Goal: Task Accomplishment & Management: Complete application form

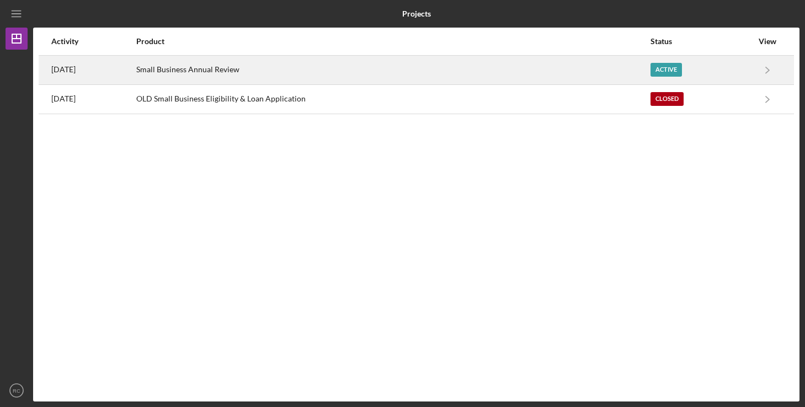
click at [243, 69] on div "Small Business Annual Review" at bounding box center [392, 70] width 513 height 28
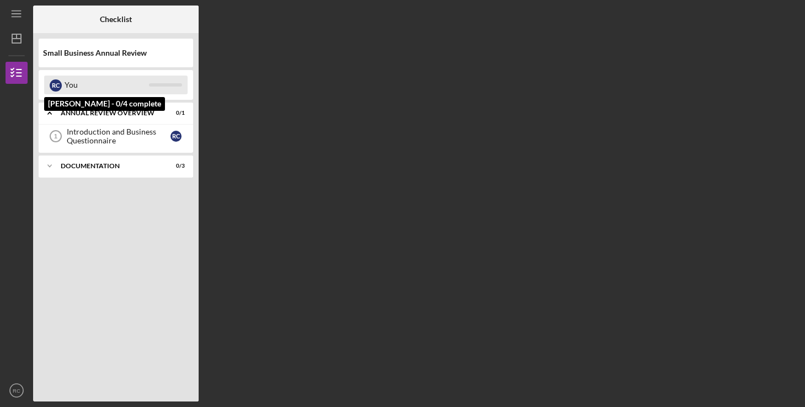
click at [114, 89] on div "You" at bounding box center [107, 85] width 84 height 19
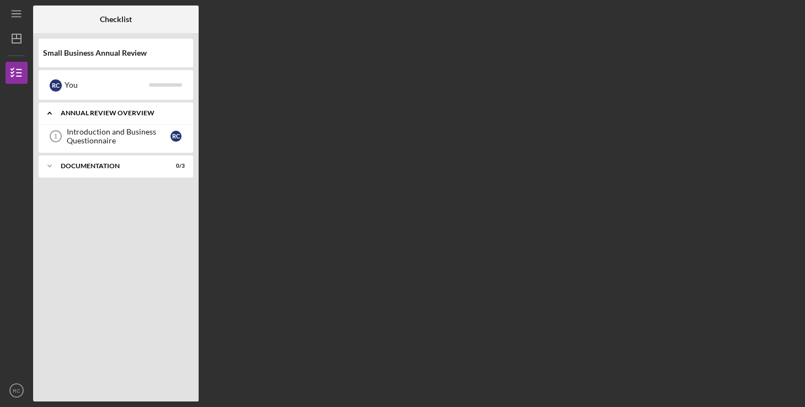
click at [141, 115] on div "Annual Review Overview" at bounding box center [120, 113] width 119 height 7
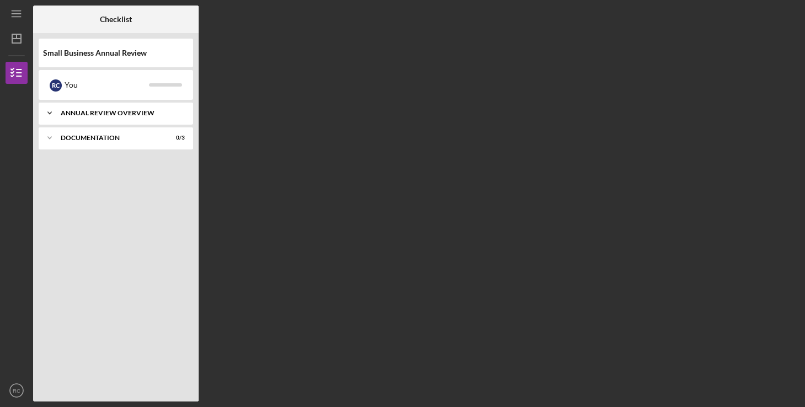
click at [116, 113] on div "Annual Review Overview" at bounding box center [120, 113] width 119 height 7
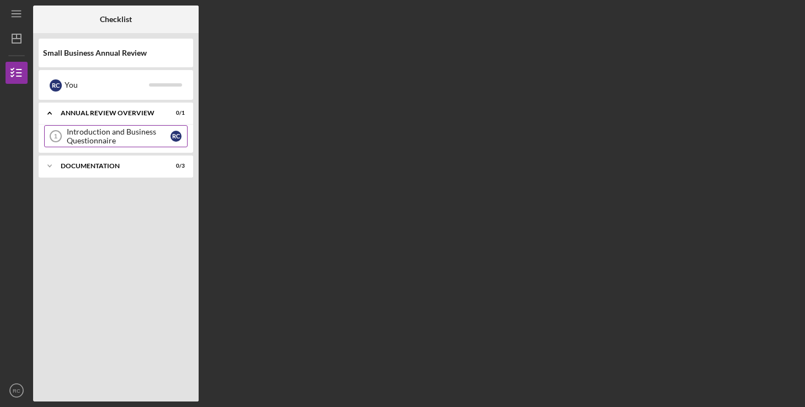
click at [113, 132] on div "Introduction and Business Questionnaire" at bounding box center [119, 136] width 104 height 18
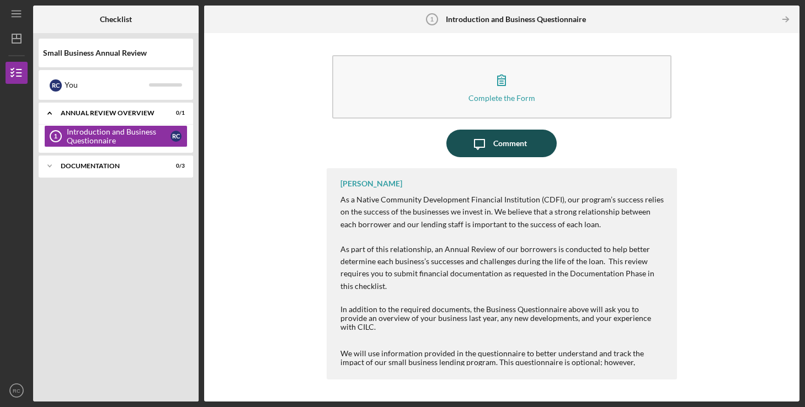
click at [507, 143] on div "Comment" at bounding box center [510, 144] width 34 height 28
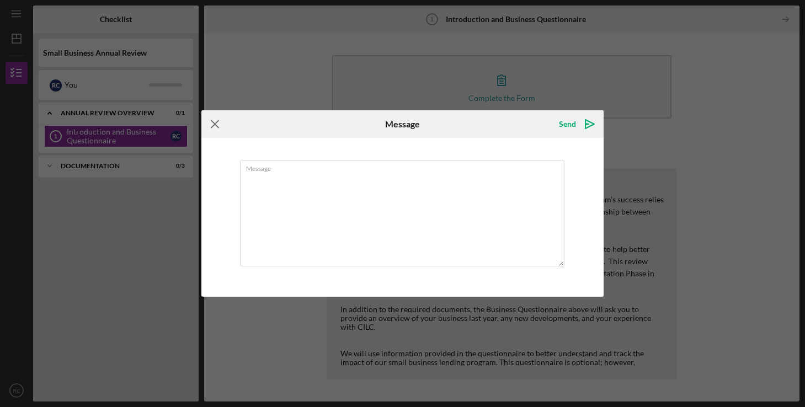
click at [216, 124] on icon "Icon/Menu Close" at bounding box center [215, 124] width 28 height 28
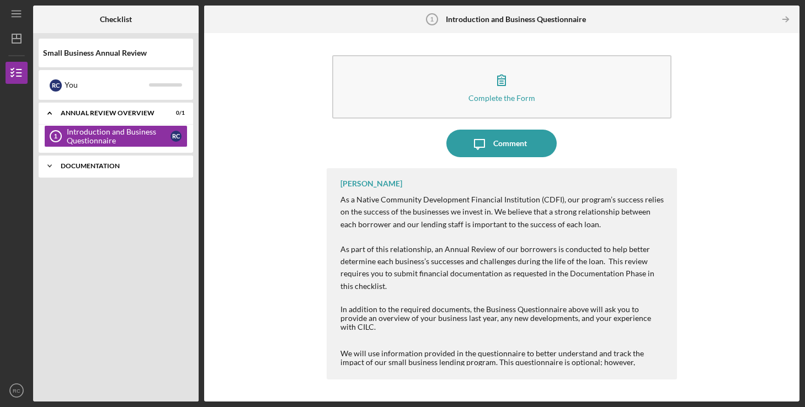
click at [101, 167] on div "Documentation" at bounding box center [120, 166] width 119 height 7
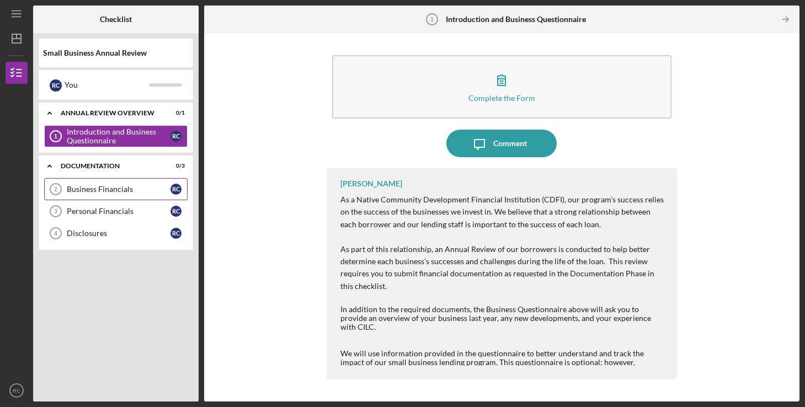
click at [106, 189] on div "Business Financials" at bounding box center [119, 189] width 104 height 9
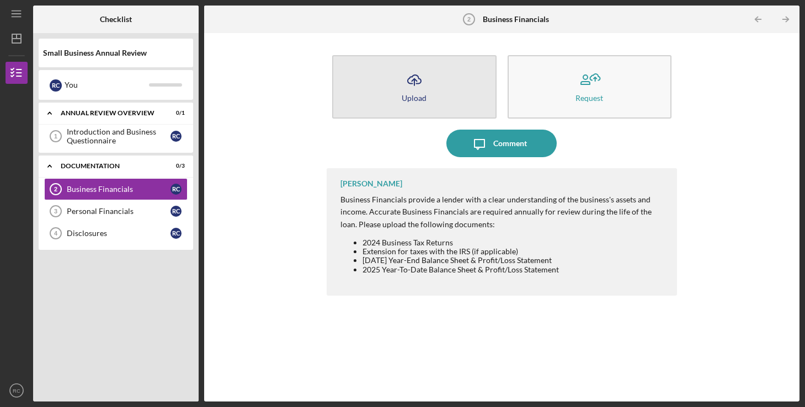
click at [419, 100] on div "Upload" at bounding box center [414, 98] width 25 height 8
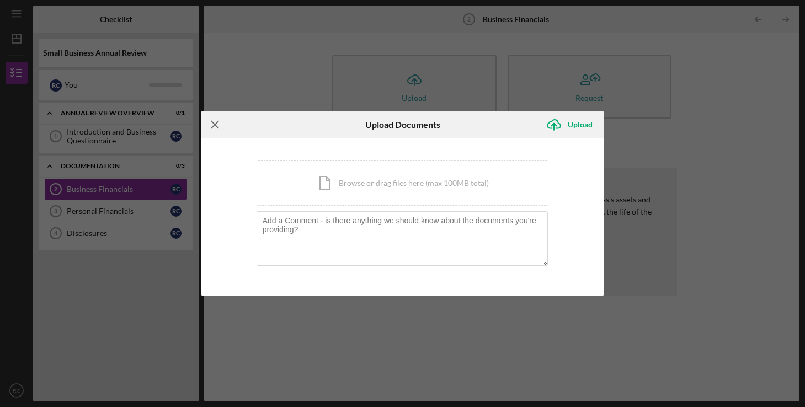
click at [218, 125] on icon "Icon/Menu Close" at bounding box center [215, 125] width 28 height 28
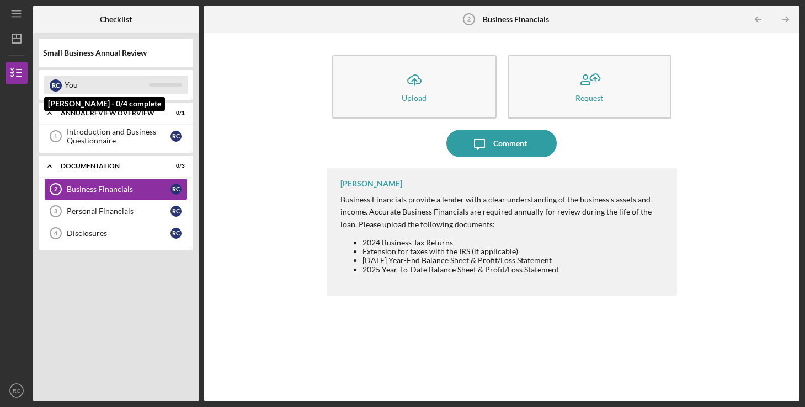
click at [61, 85] on div "R C" at bounding box center [56, 85] width 12 height 12
click at [60, 86] on div "R C" at bounding box center [56, 85] width 12 height 12
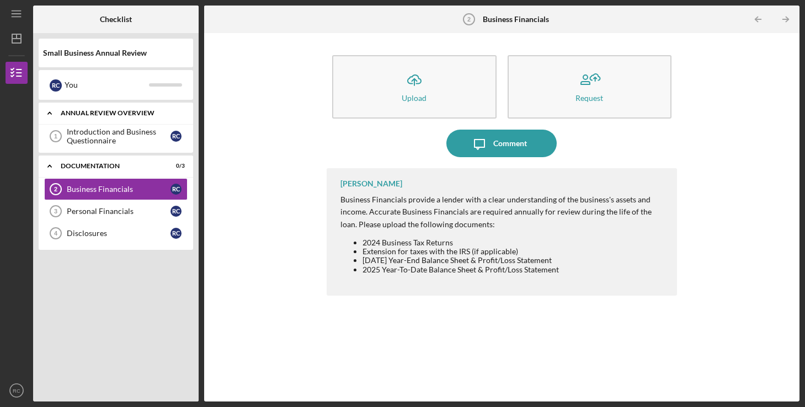
click at [50, 113] on polyline at bounding box center [49, 113] width 3 height 2
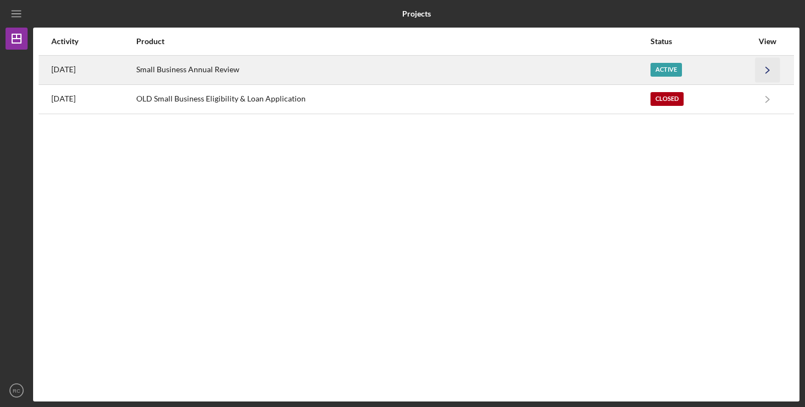
click at [765, 69] on icon "Icon/Navigate" at bounding box center [767, 69] width 25 height 25
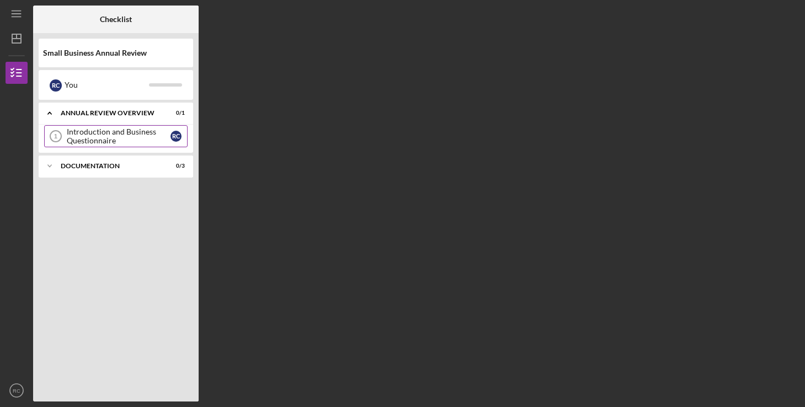
click at [126, 133] on div "Introduction and Business Questionnaire" at bounding box center [119, 136] width 104 height 18
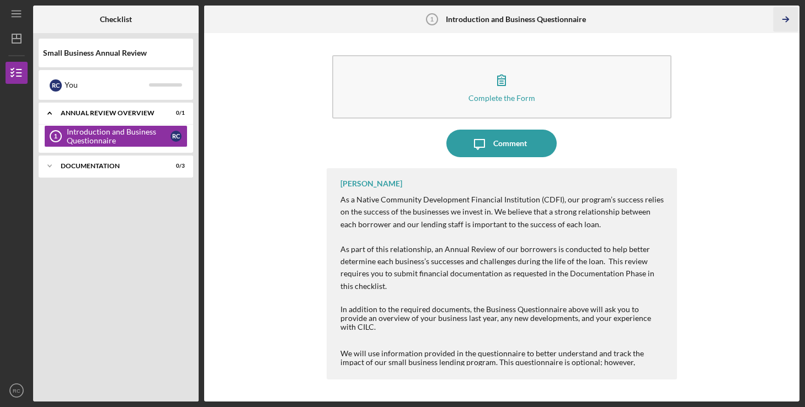
click at [781, 21] on icon "Icon/Table Pagination Arrow" at bounding box center [785, 19] width 25 height 25
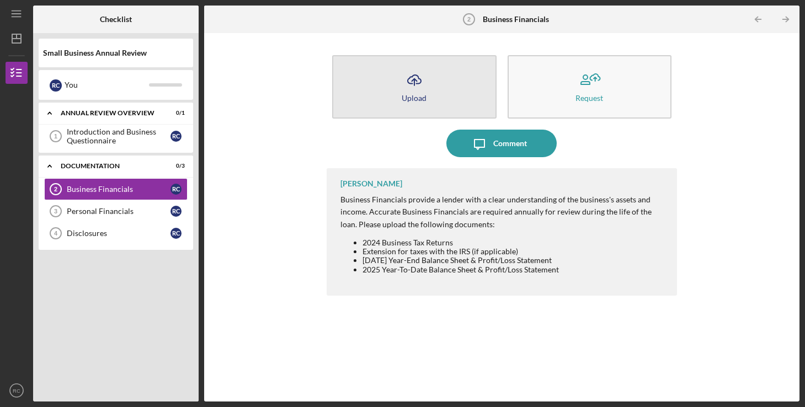
click at [415, 89] on icon "Icon/Upload" at bounding box center [414, 80] width 28 height 28
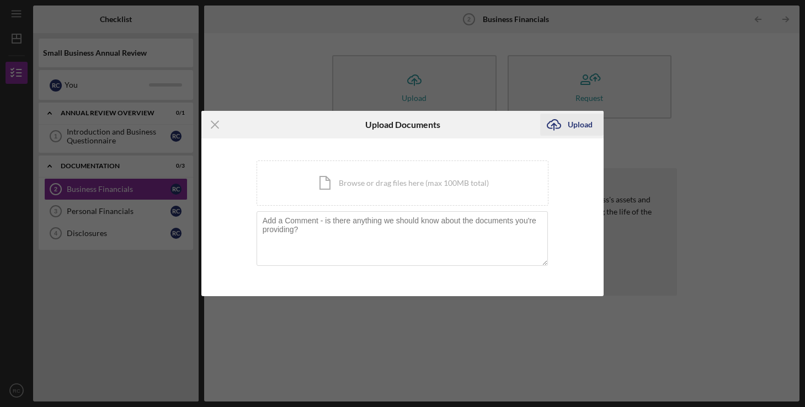
click at [561, 127] on icon "Icon/Upload" at bounding box center [554, 125] width 28 height 28
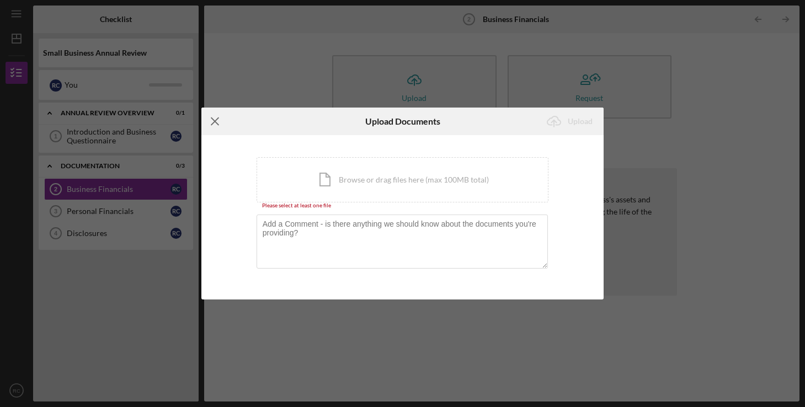
click at [217, 121] on icon "Icon/Menu Close" at bounding box center [215, 122] width 28 height 28
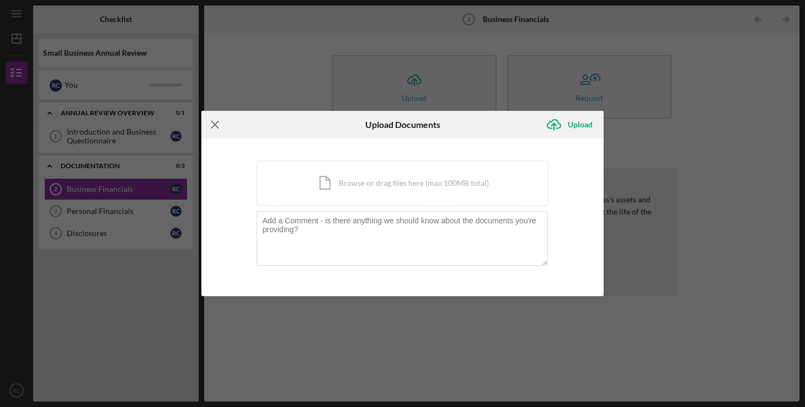
click at [217, 119] on icon "Icon/Menu Close" at bounding box center [215, 125] width 28 height 28
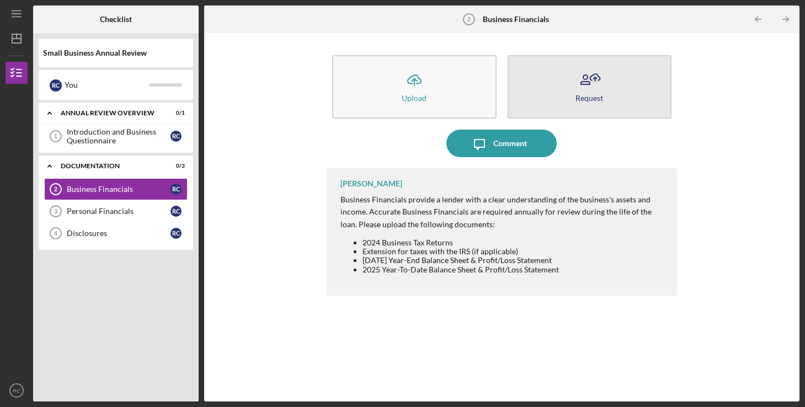
click at [592, 101] on div "Request" at bounding box center [589, 98] width 28 height 8
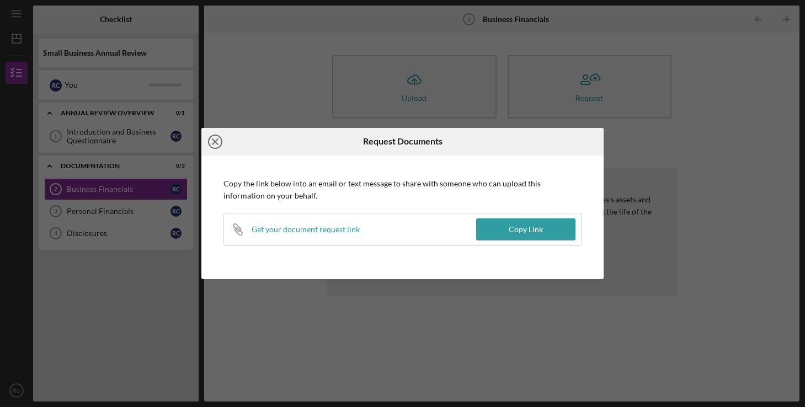
click at [214, 140] on icon "Icon/Close" at bounding box center [215, 142] width 28 height 28
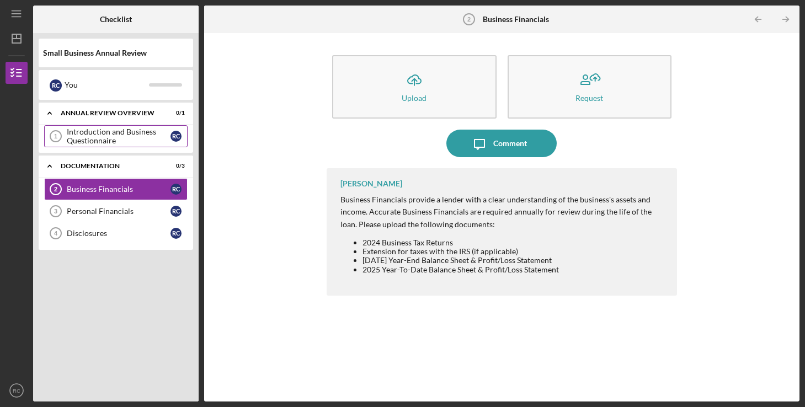
click at [102, 132] on div "Introduction and Business Questionnaire" at bounding box center [119, 136] width 104 height 18
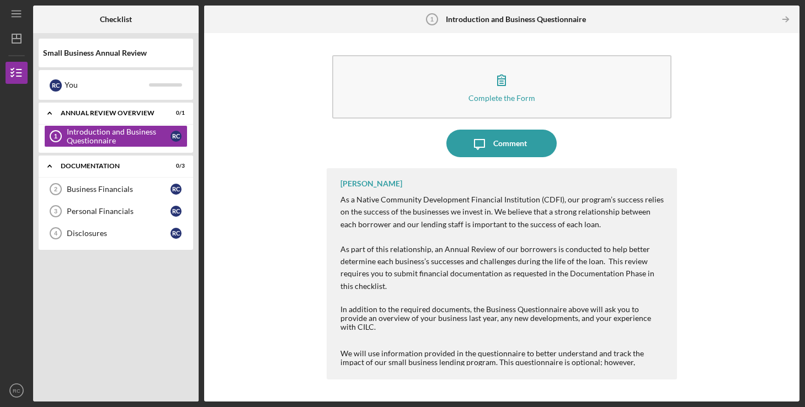
click at [439, 23] on icon "Introduction and Business Questionnaire 1" at bounding box center [432, 20] width 28 height 28
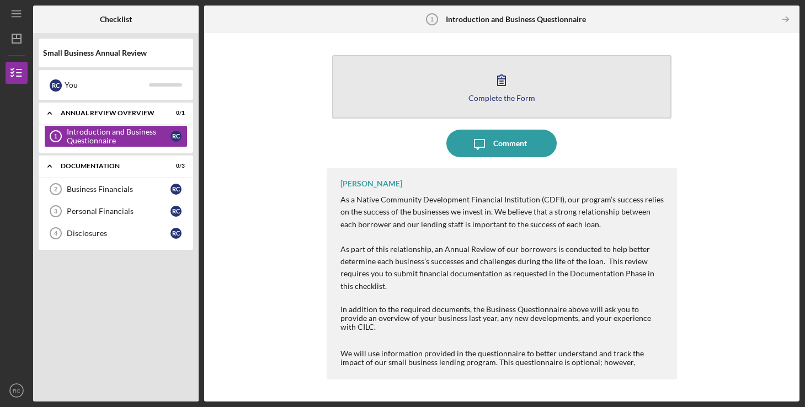
click at [488, 95] on div "Complete the Form" at bounding box center [501, 98] width 67 height 8
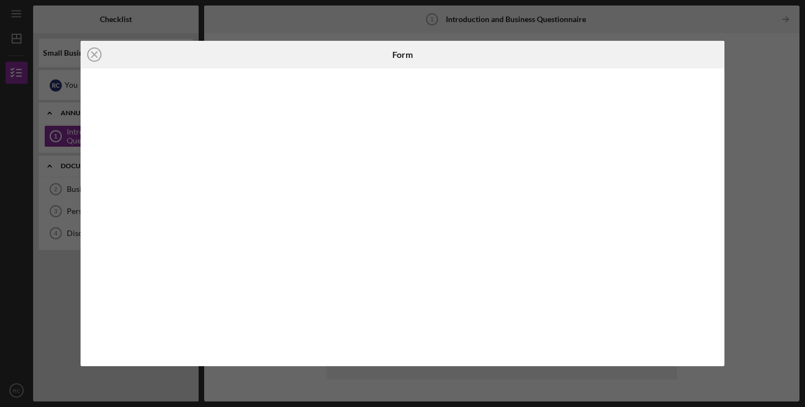
drag, startPoint x: 586, startPoint y: 47, endPoint x: 586, endPoint y: 38, distance: 8.8
click at [586, 38] on div "Icon/Close Form" at bounding box center [402, 203] width 805 height 407
